Goal: Use online tool/utility

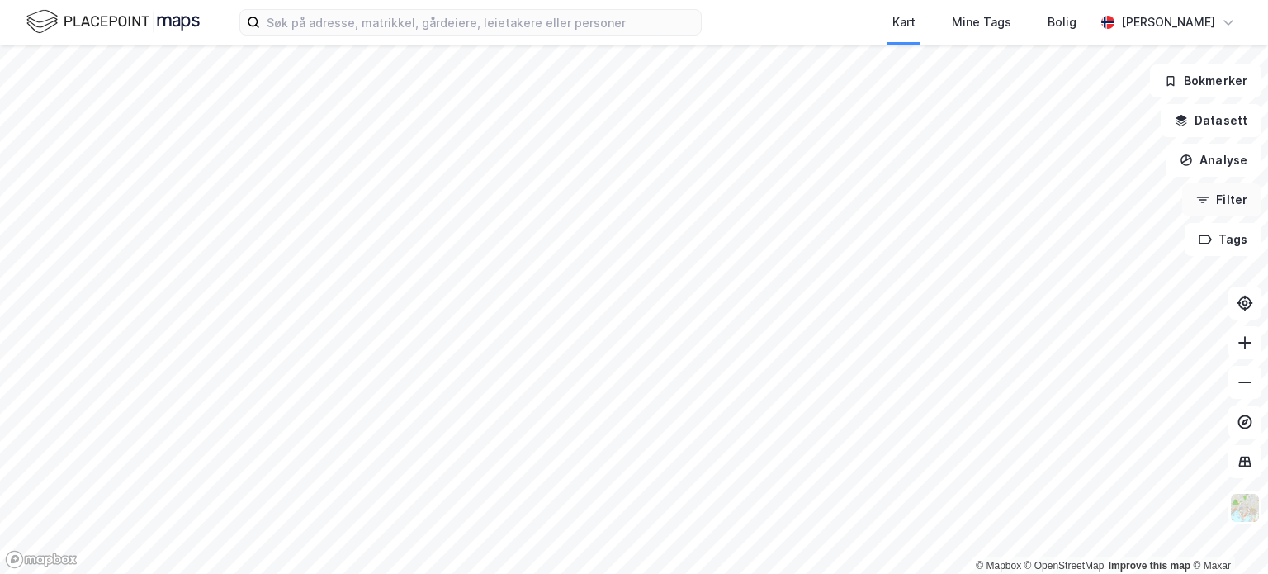
click at [1202, 204] on icon "button" at bounding box center [1202, 199] width 13 height 13
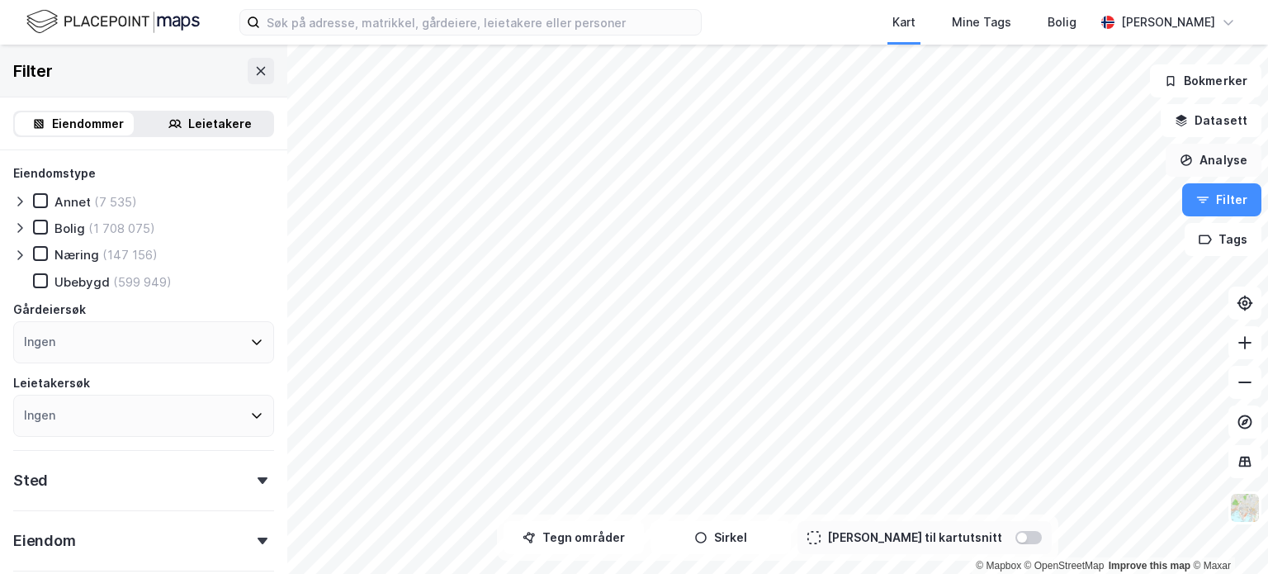
click at [1196, 159] on button "Analyse" at bounding box center [1214, 160] width 96 height 33
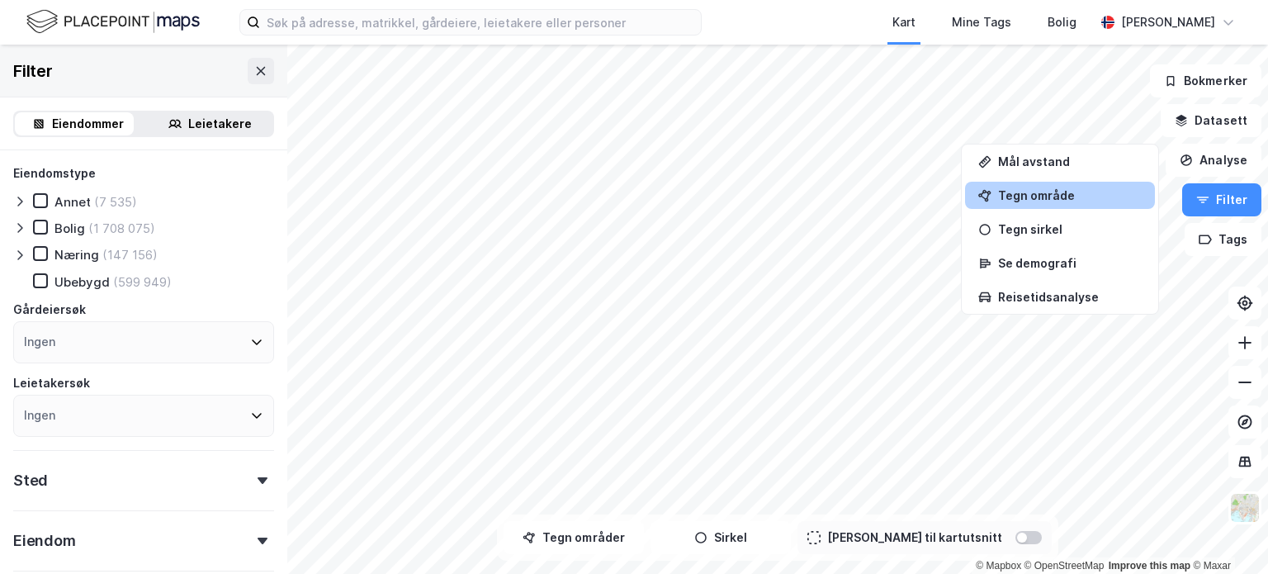
click at [1004, 196] on div "Tegn område" at bounding box center [1070, 195] width 144 height 14
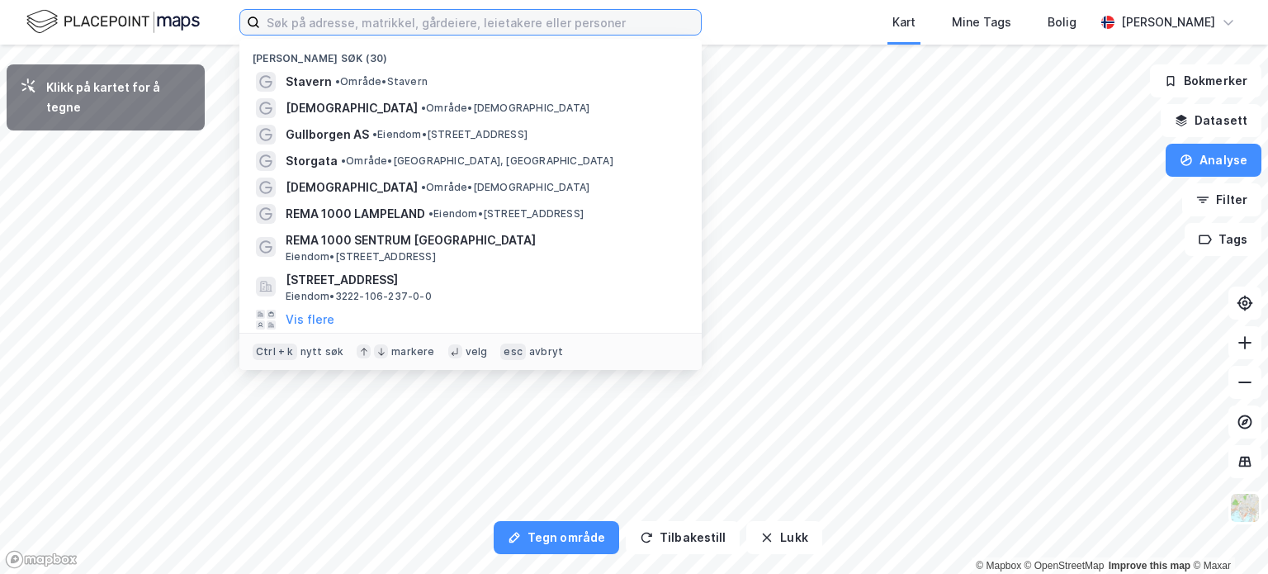
click at [426, 20] on input at bounding box center [480, 22] width 441 height 25
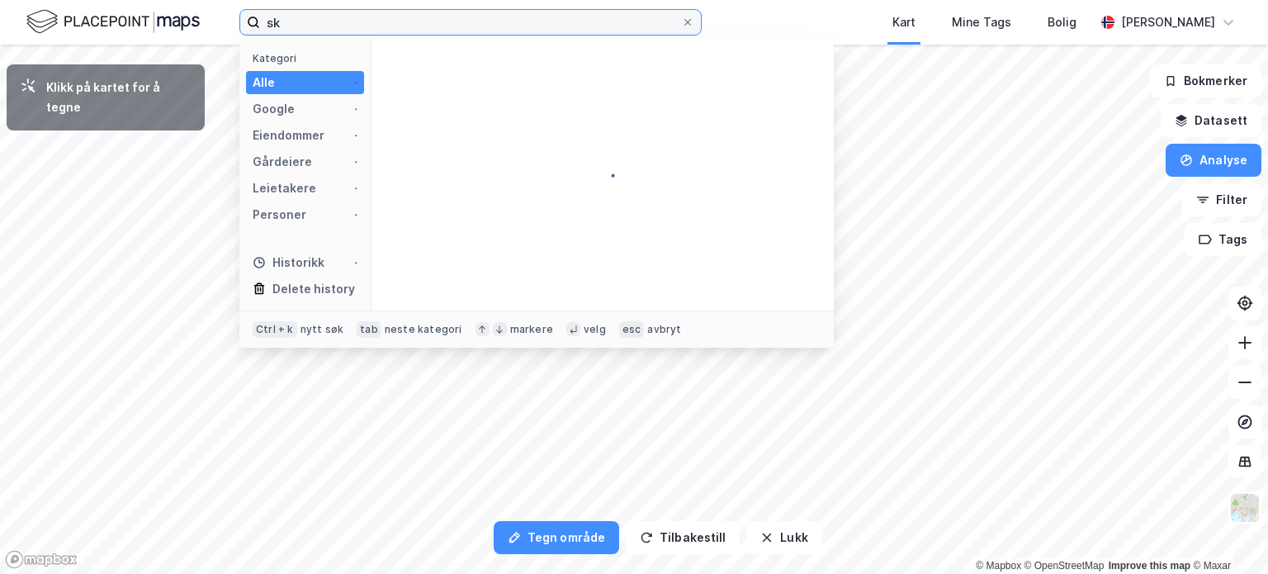
type input "s"
